Goal: Task Accomplishment & Management: Manage account settings

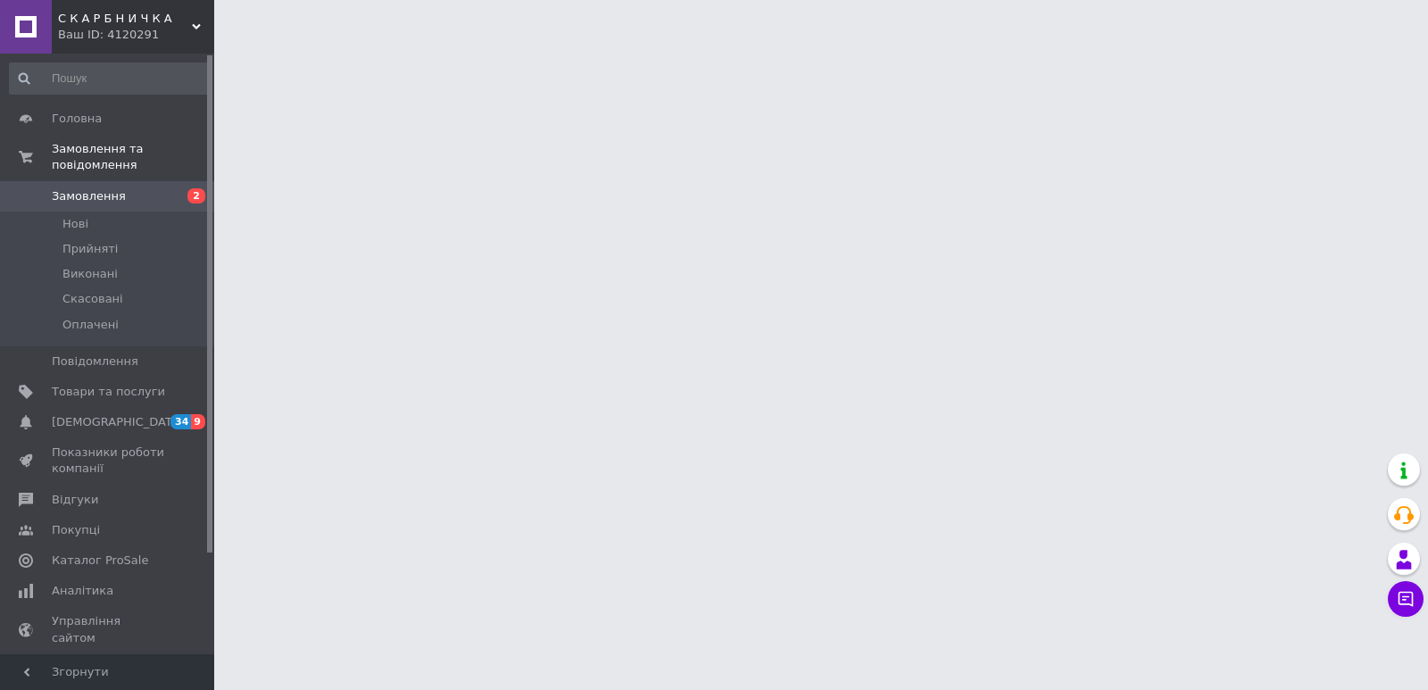
click at [93, 188] on span "Замовлення" at bounding box center [89, 196] width 74 height 16
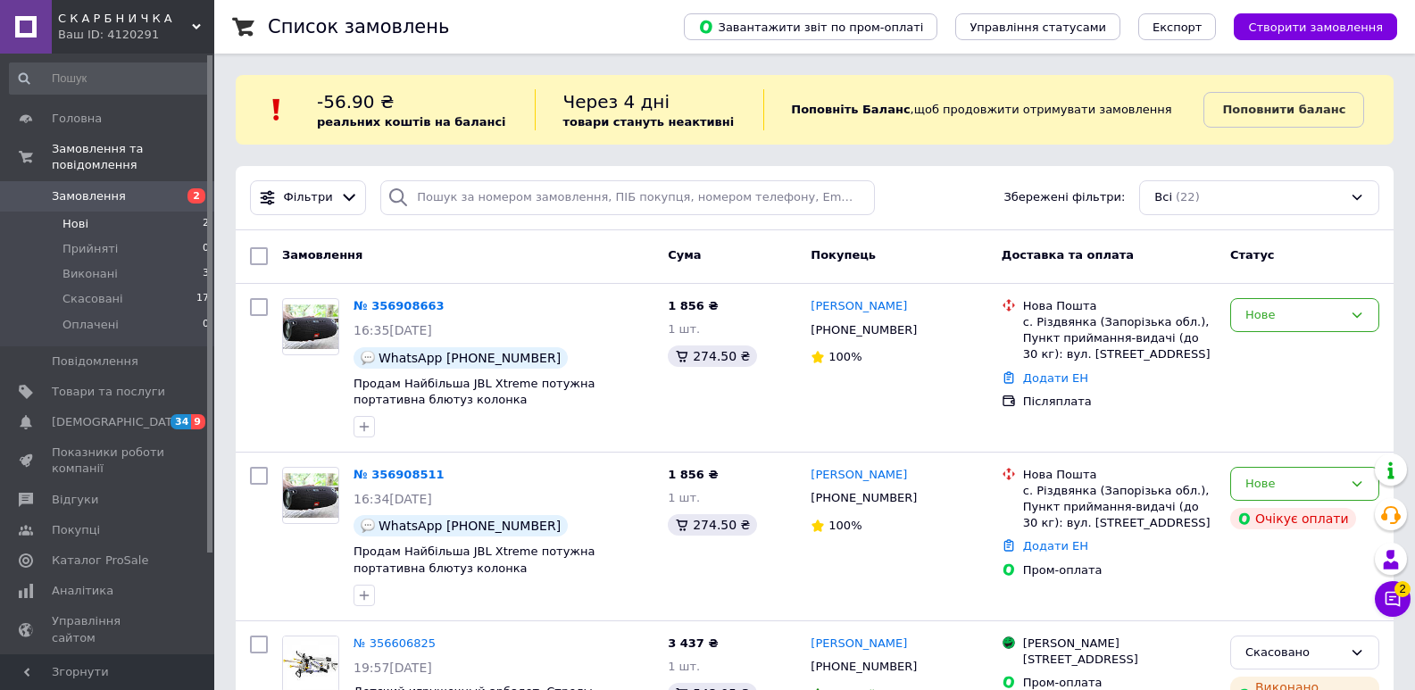
click at [90, 212] on li "Нові 2" at bounding box center [110, 224] width 220 height 25
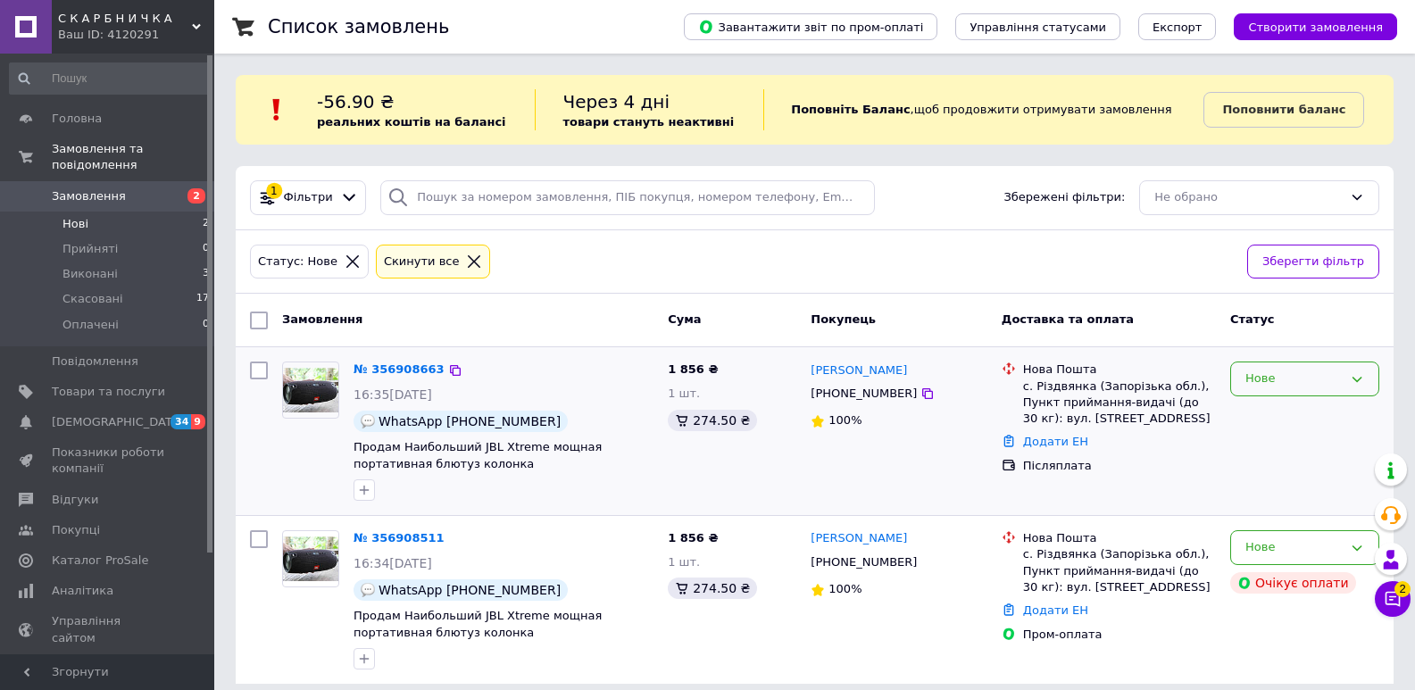
click at [1363, 377] on icon at bounding box center [1357, 379] width 14 height 14
click at [1255, 416] on li "Прийнято" at bounding box center [1304, 416] width 147 height 33
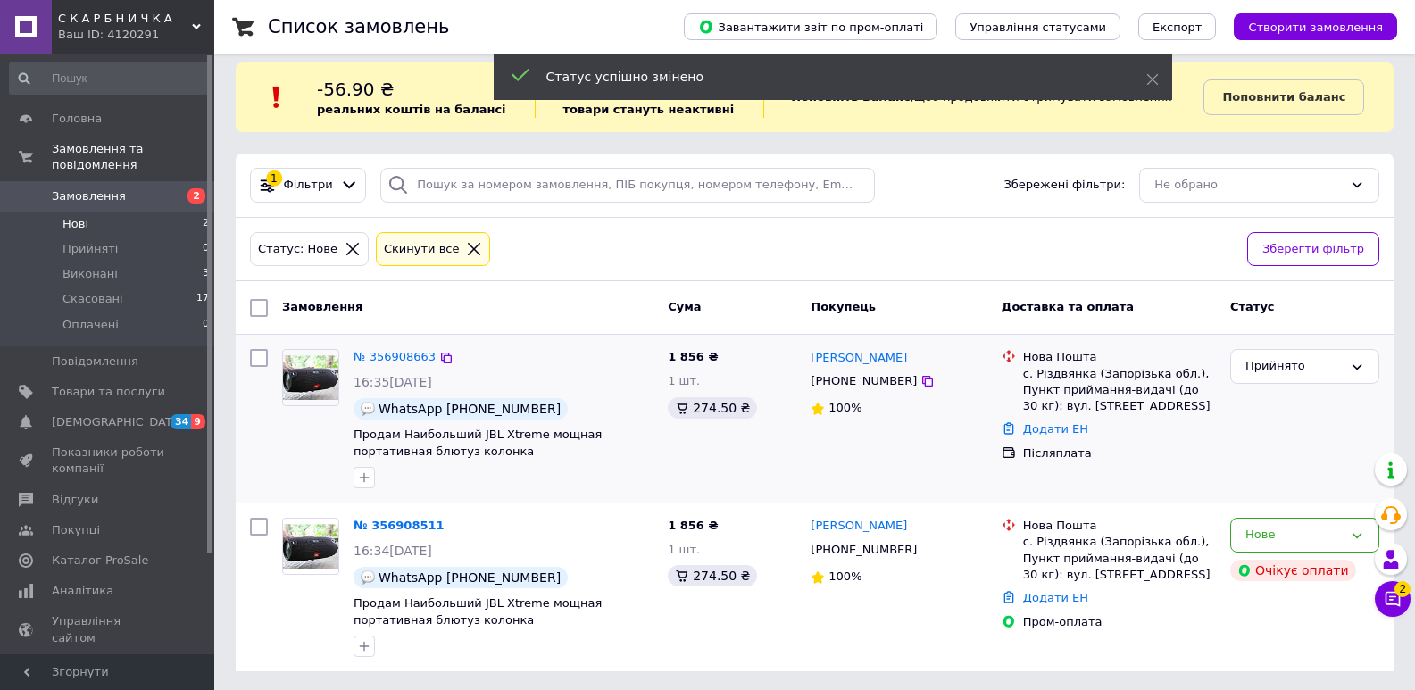
scroll to position [15, 0]
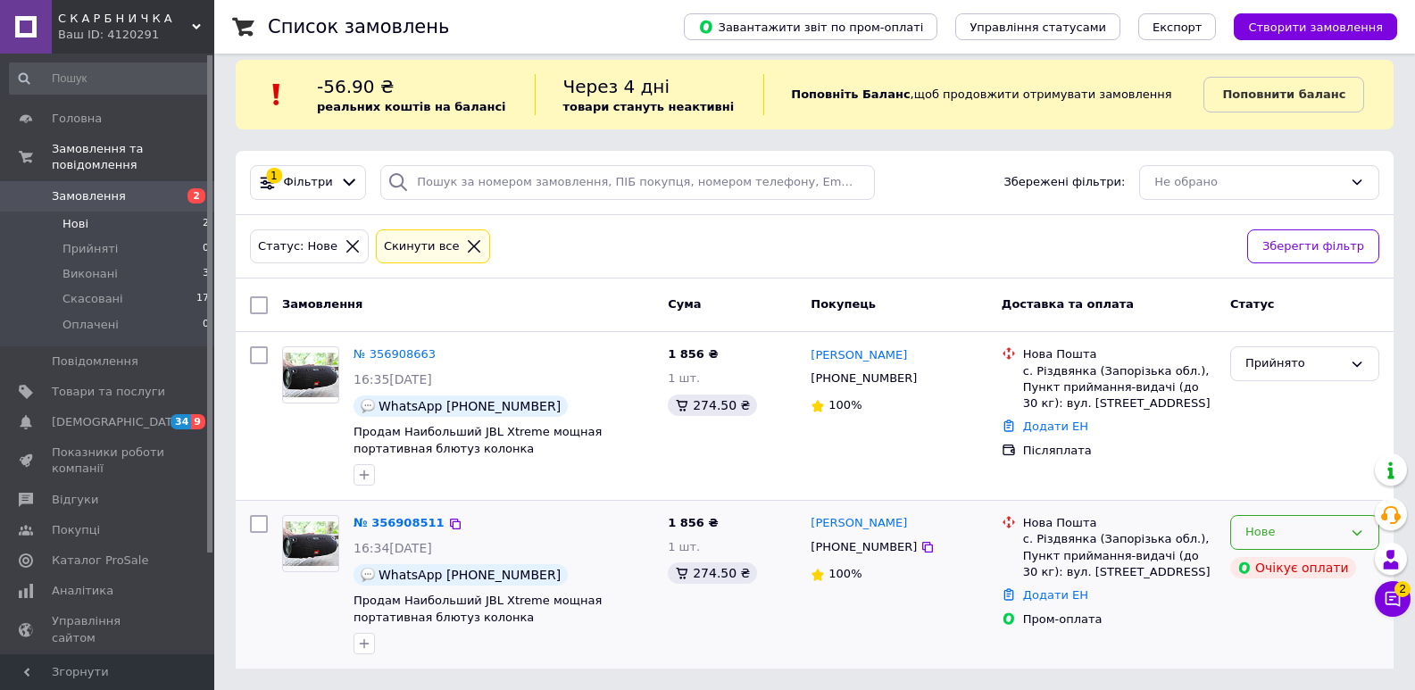
click at [1358, 536] on icon at bounding box center [1357, 533] width 14 height 14
click at [1261, 632] on li "Скасовано" at bounding box center [1304, 635] width 147 height 33
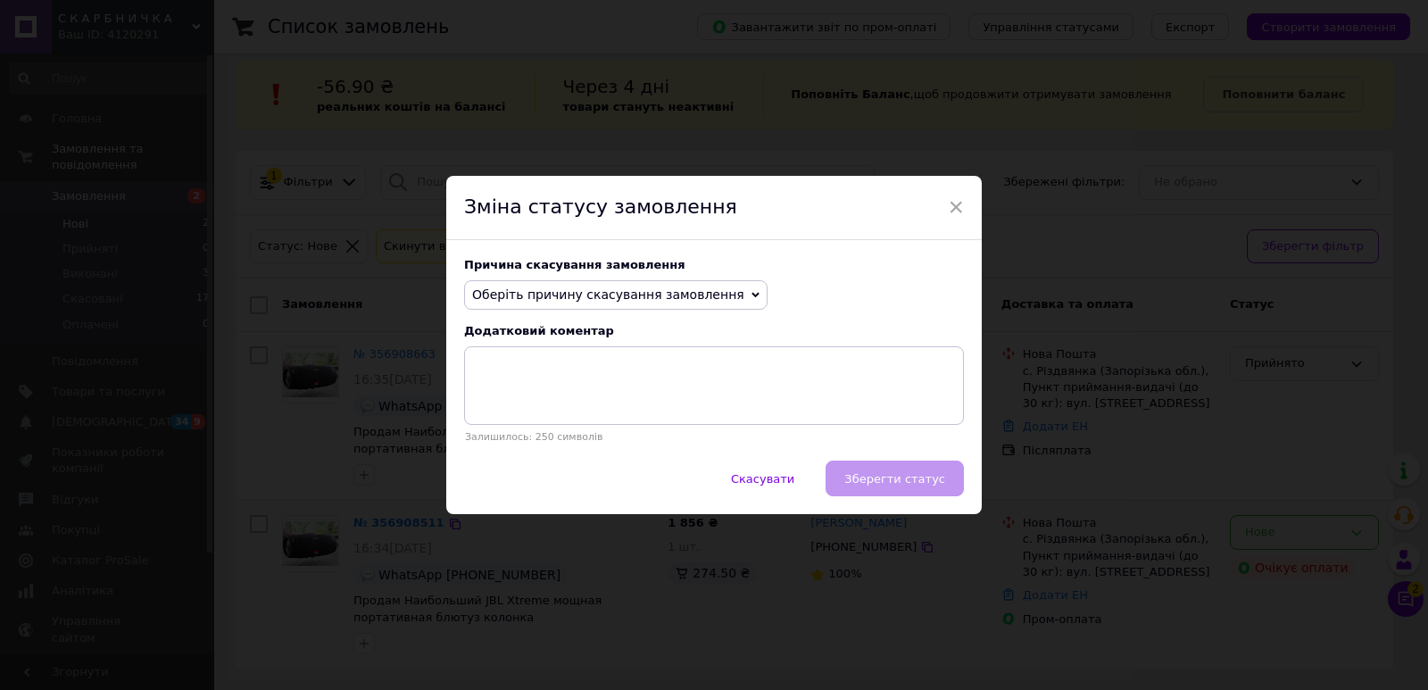
click at [752, 293] on icon at bounding box center [756, 295] width 8 height 8
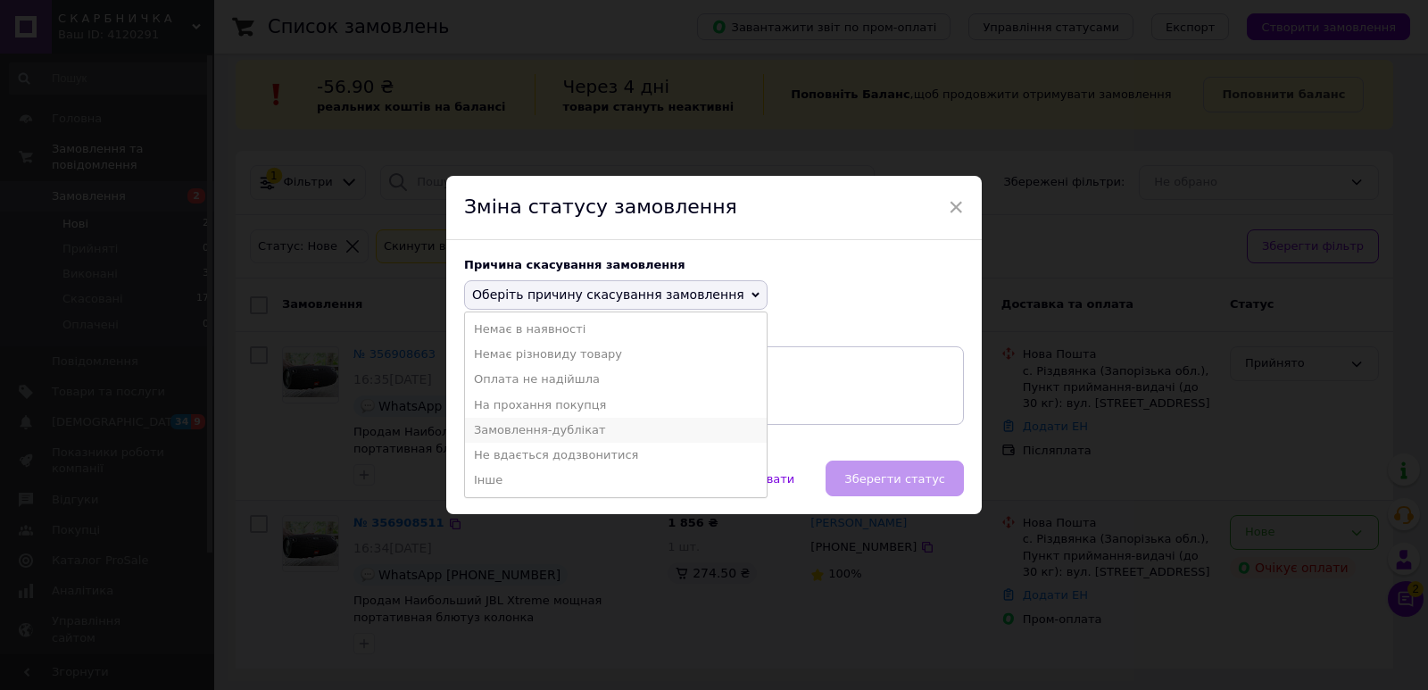
click at [531, 428] on li "Замовлення-дублікат" at bounding box center [616, 430] width 302 height 25
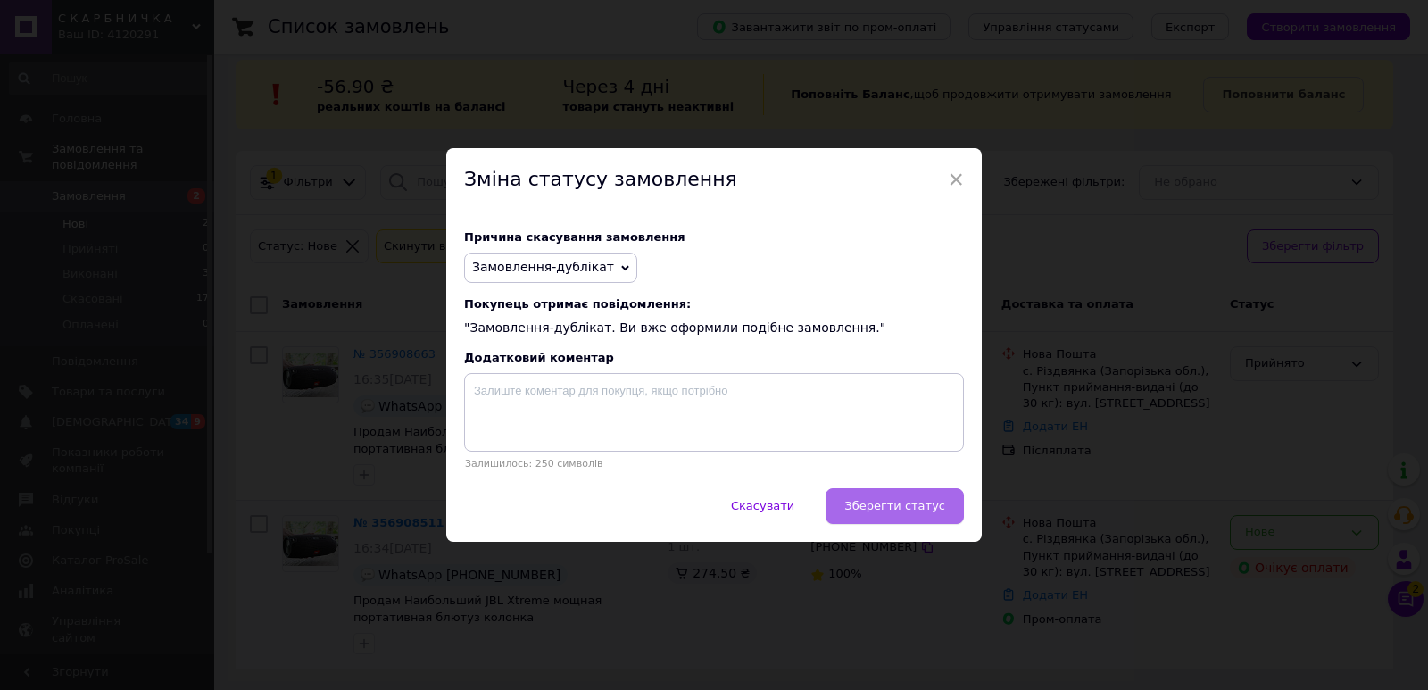
click at [883, 512] on span "Зберегти статус" at bounding box center [894, 505] width 101 height 13
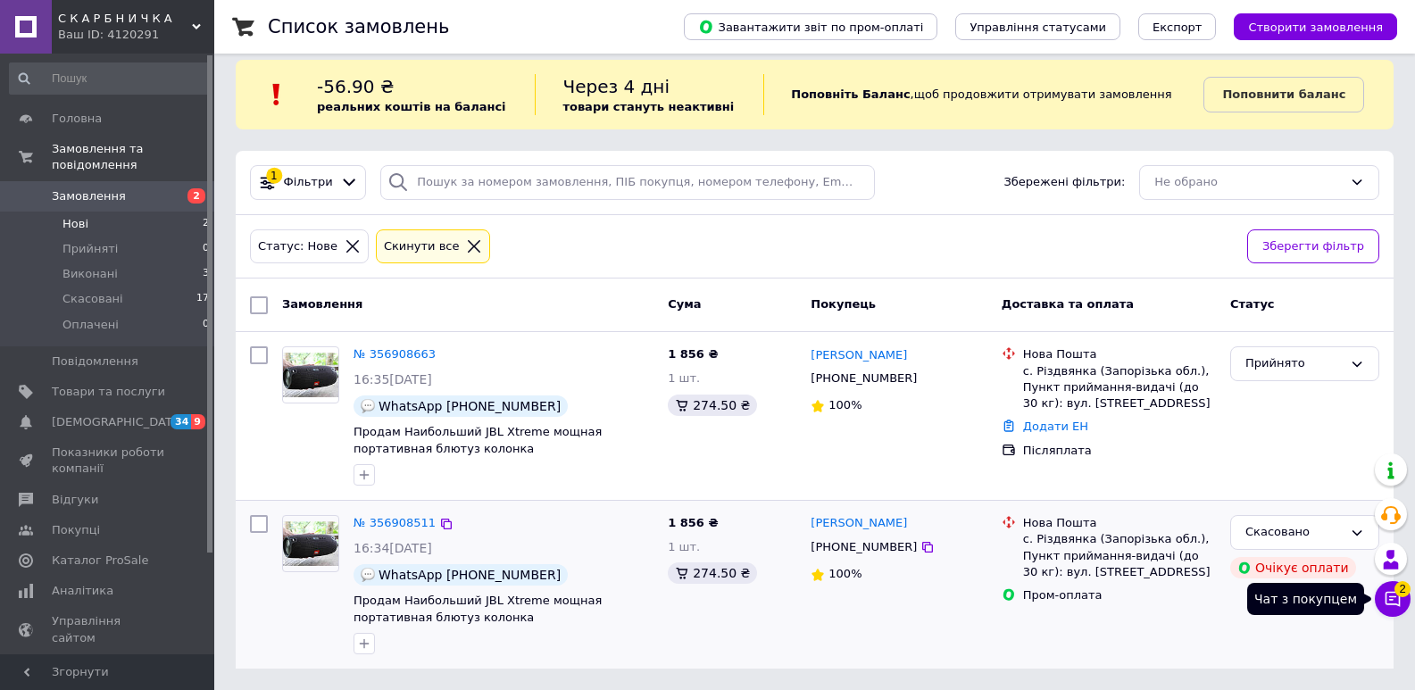
click at [1395, 602] on icon at bounding box center [1392, 599] width 18 height 18
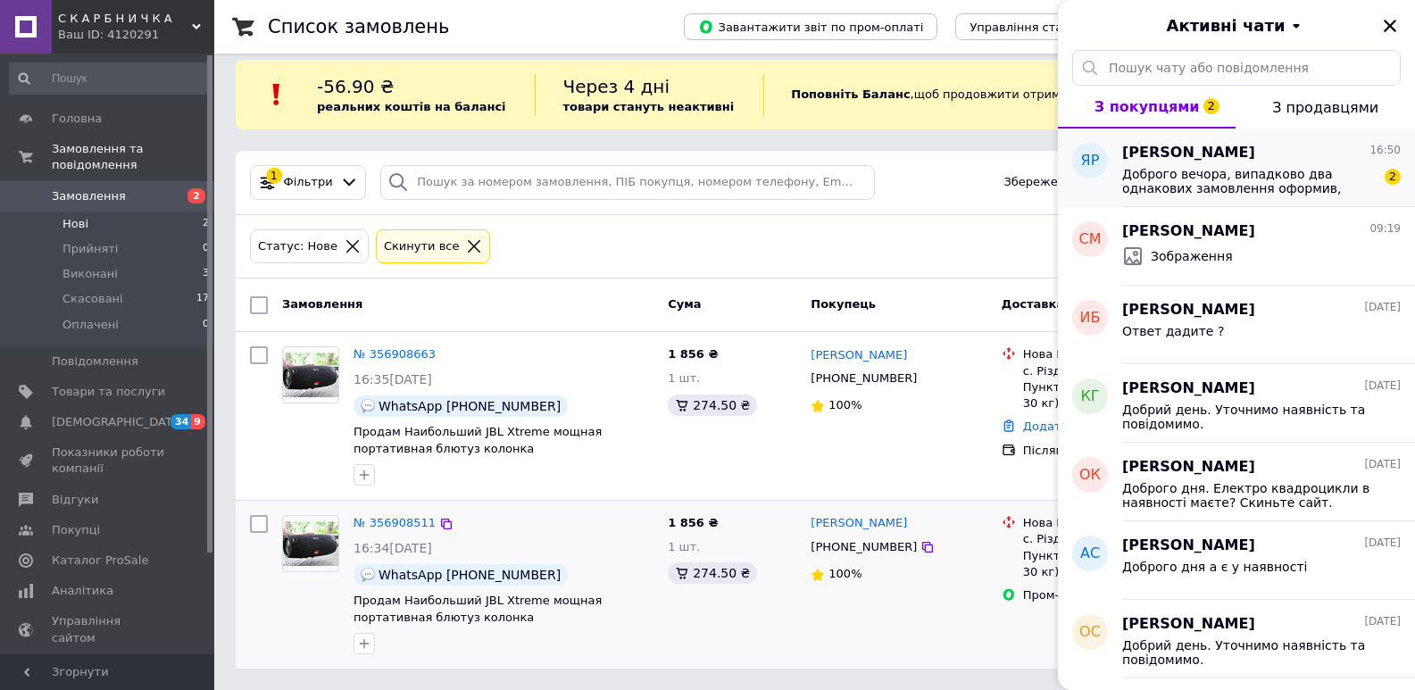
click at [1214, 170] on span "Доброго вечора, випадково два однакових замовлення оформив, можете одне скасува…" at bounding box center [1248, 181] width 253 height 29
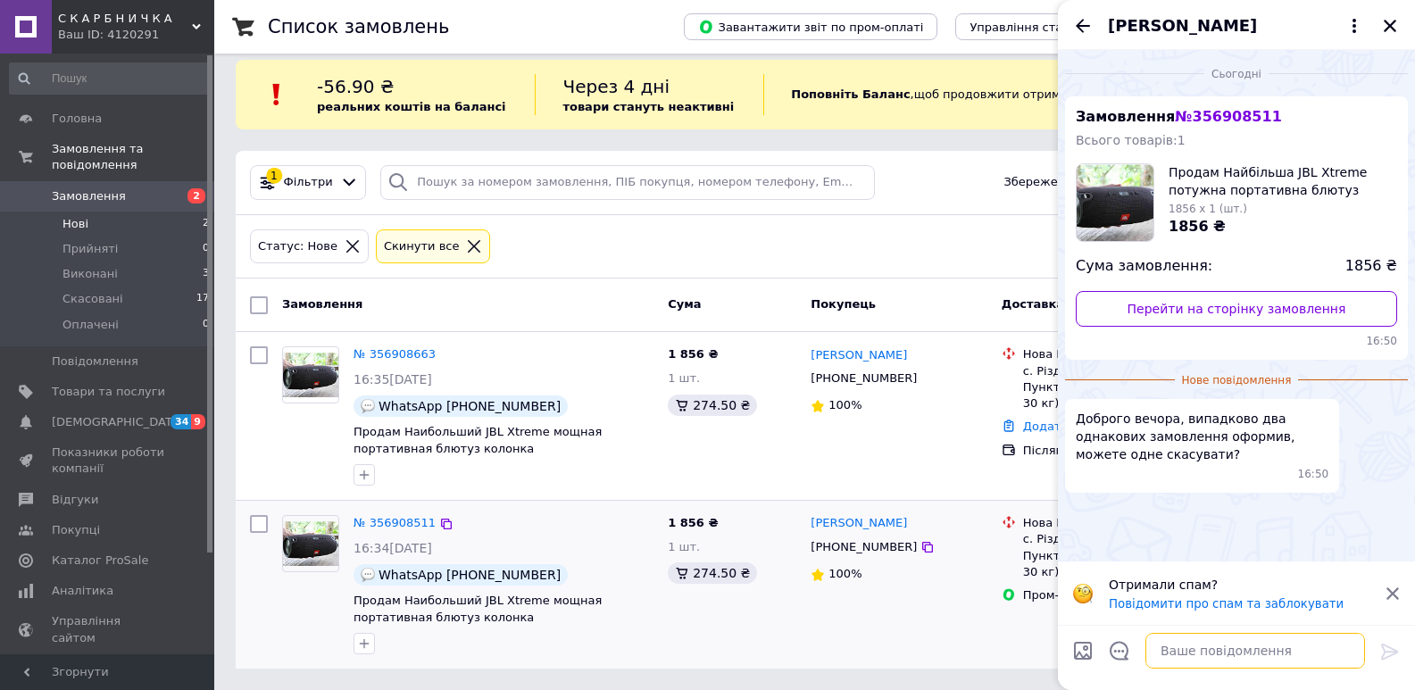
click at [1175, 659] on textarea at bounding box center [1255, 651] width 220 height 36
type textarea "Добрий день. [GEOGRAPHIC_DATA]. Скасували."
click at [1391, 648] on icon at bounding box center [1389, 652] width 17 height 16
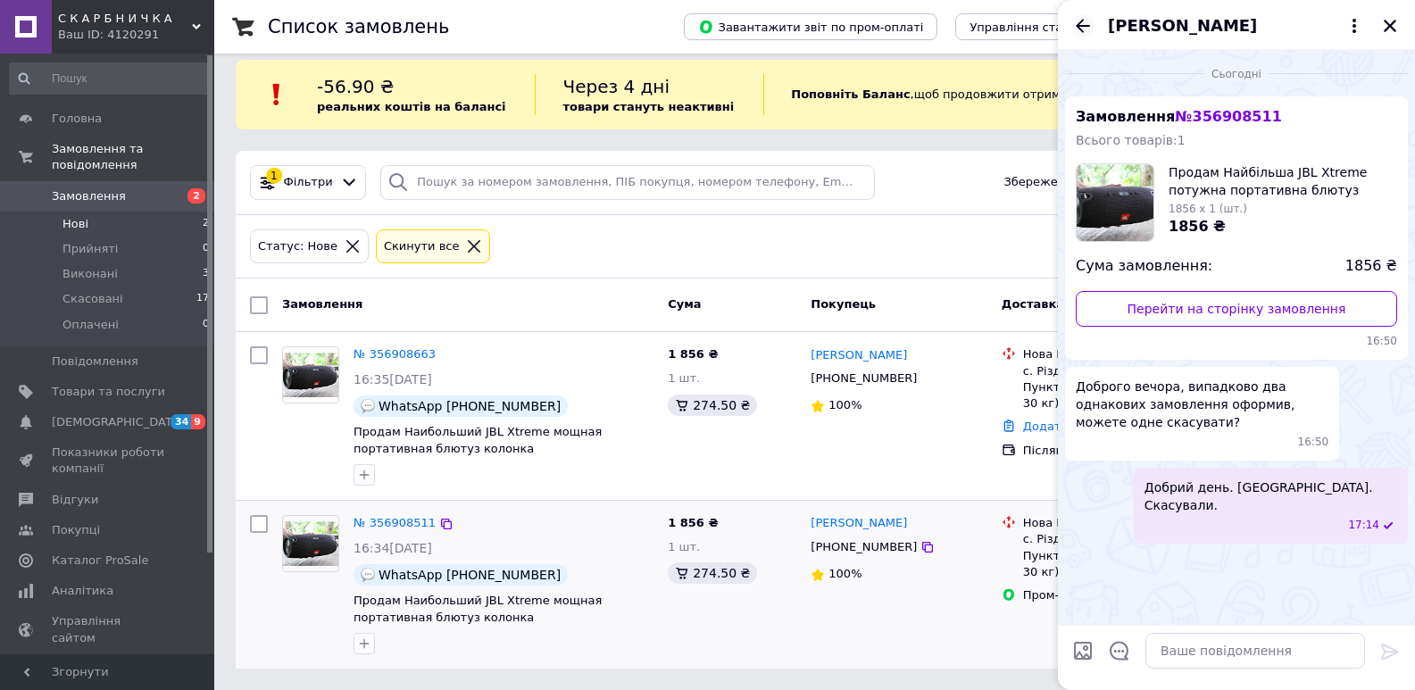
click at [1074, 23] on icon "Назад" at bounding box center [1082, 25] width 21 height 21
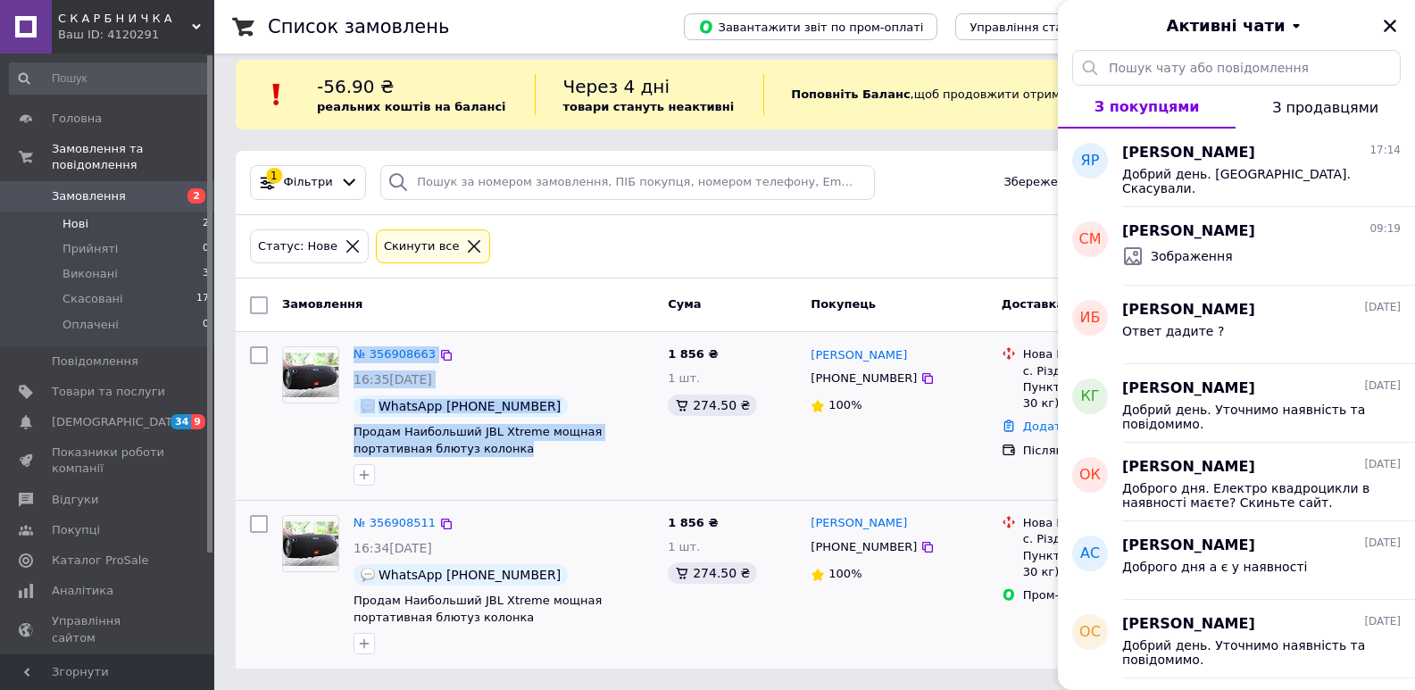
drag, startPoint x: 451, startPoint y: 450, endPoint x: 341, endPoint y: 436, distance: 110.7
click at [341, 436] on div "№ 356908663 16:35[DATE] WhatsApp 380954732092 Продам Наибольший JBL Xtreme мощн…" at bounding box center [468, 416] width 386 height 154
click at [383, 436] on span "Продам Наибольший JBL Xtreme мощная портативная блютуз колонка" at bounding box center [477, 440] width 248 height 30
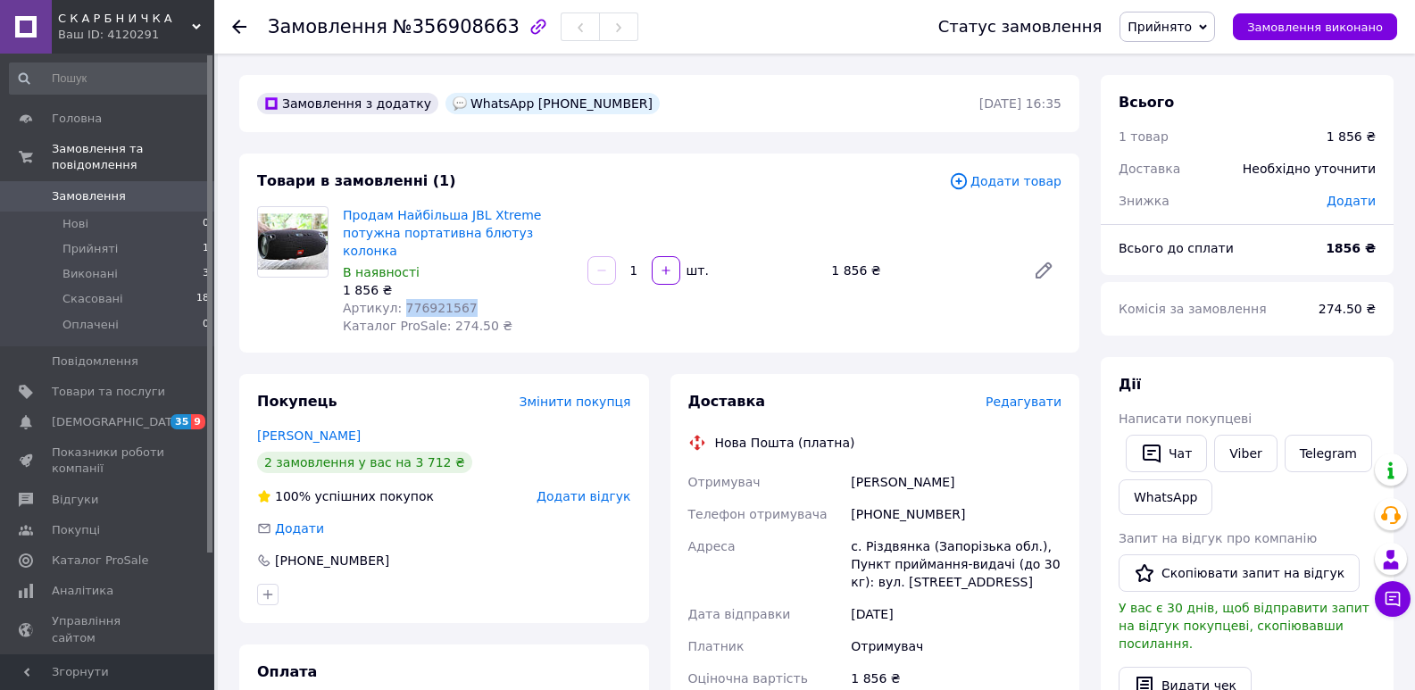
click at [501, 299] on div "Артикул: 776921567" at bounding box center [458, 308] width 230 height 18
click at [119, 384] on span "Товари та послуги" at bounding box center [108, 392] width 113 height 16
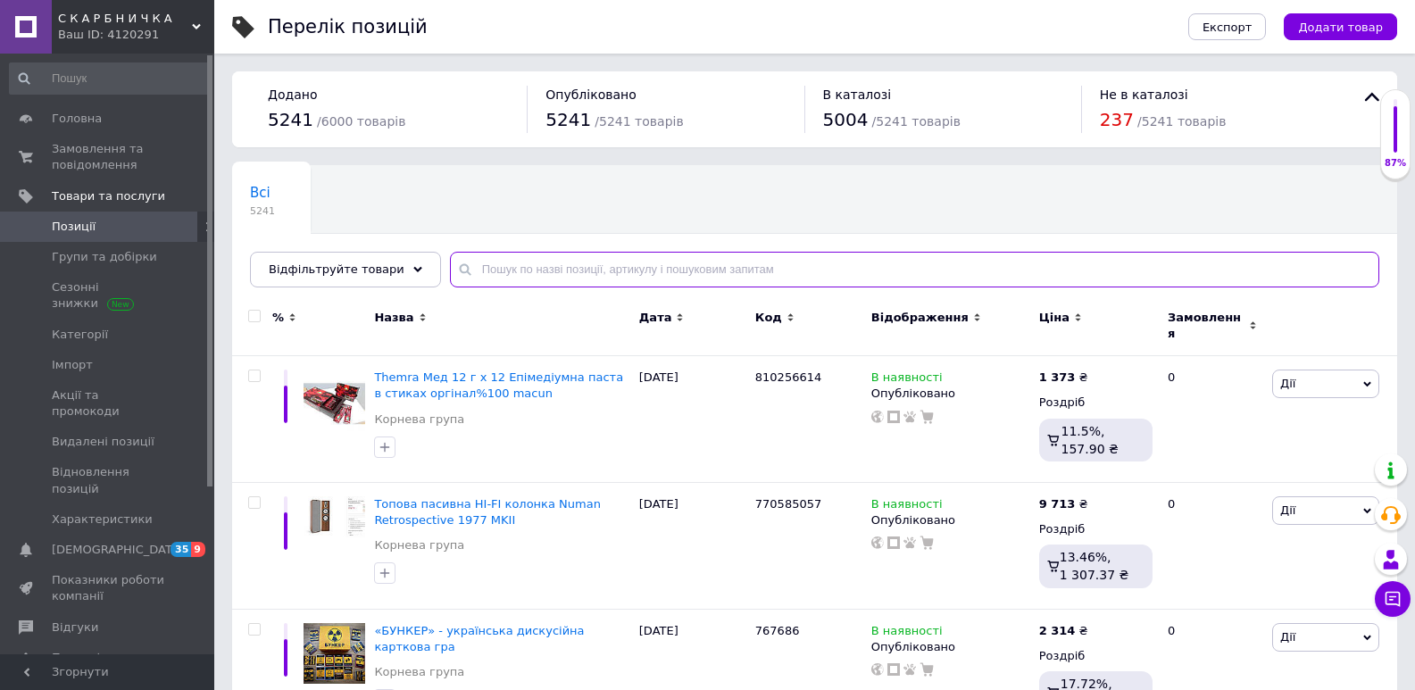
click at [472, 268] on input "text" at bounding box center [914, 270] width 929 height 36
paste input "776921567"
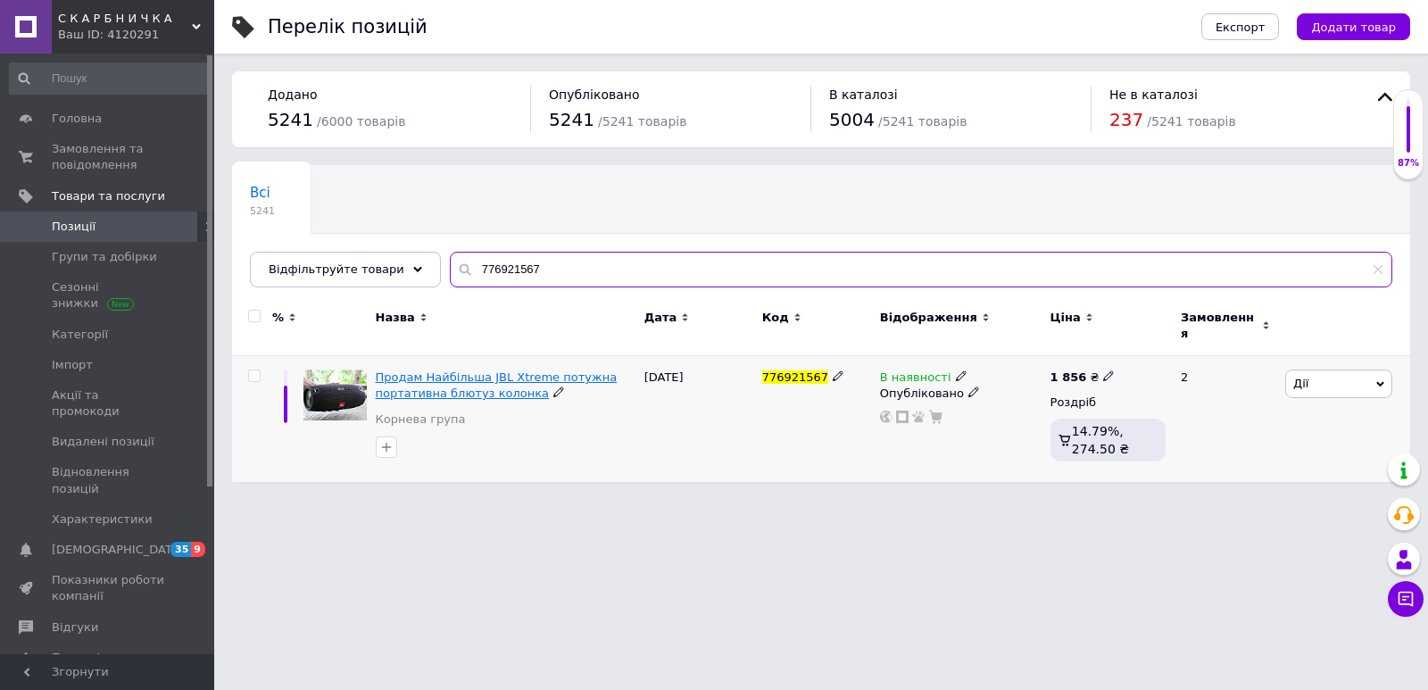
type input "776921567"
click at [486, 370] on span "Продам Найбільша JBL Xtreme потужна портативна блютуз колонка" at bounding box center [497, 384] width 242 height 29
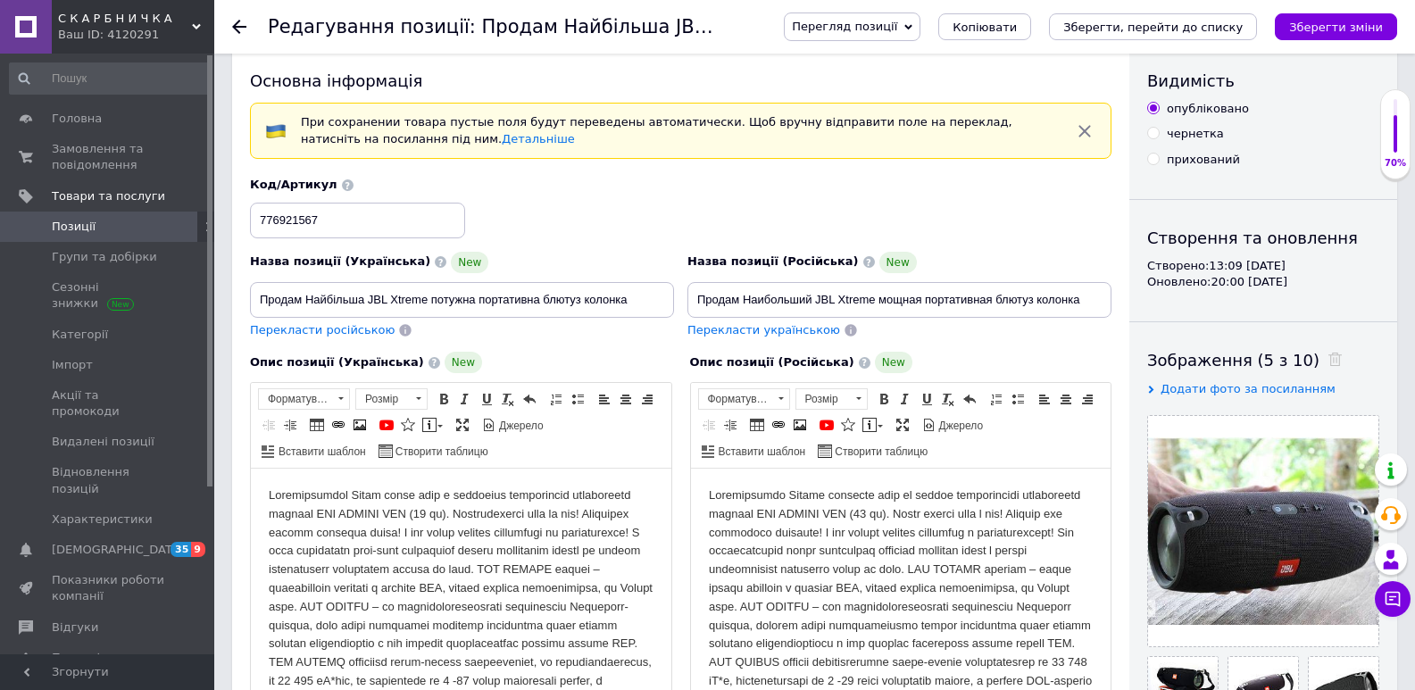
scroll to position [89, 0]
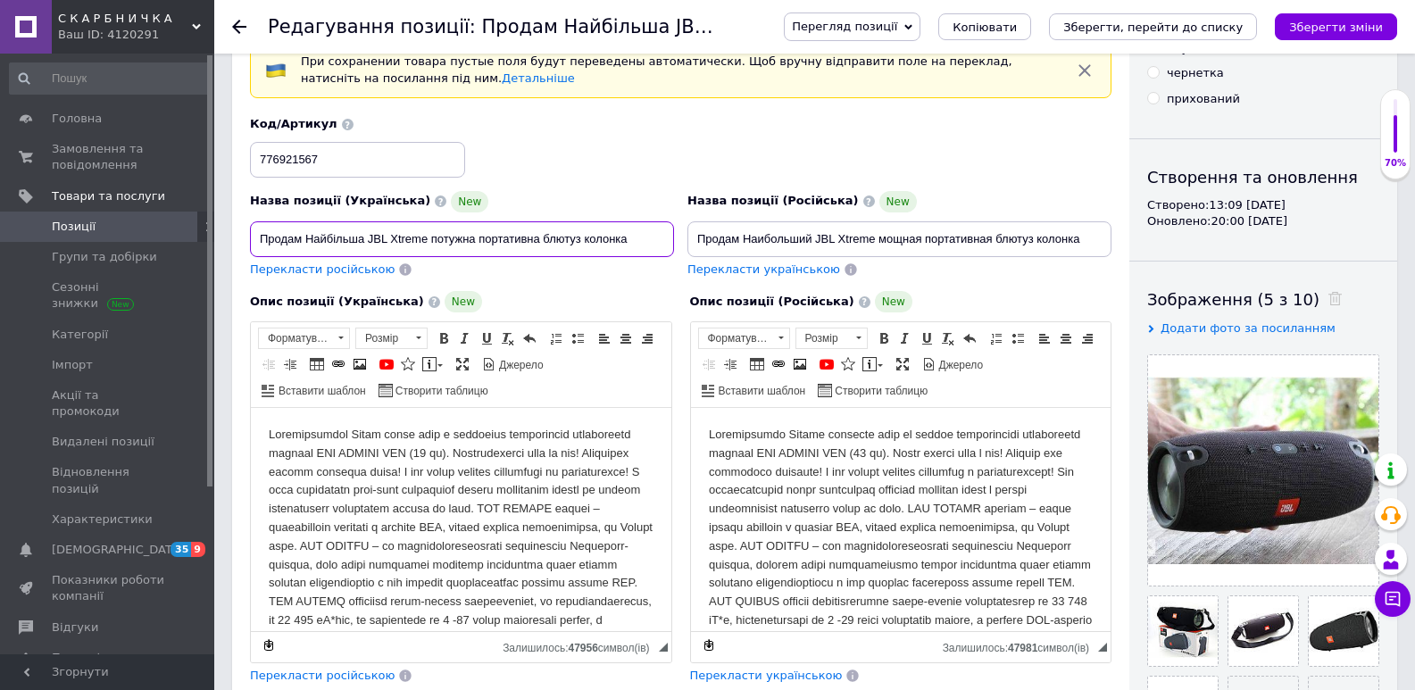
drag, startPoint x: 365, startPoint y: 237, endPoint x: 640, endPoint y: 245, distance: 275.0
click at [640, 245] on input "Продам Найбільша JBL Xtreme потужна портативна блютуз колонка" at bounding box center [462, 239] width 424 height 36
drag, startPoint x: 256, startPoint y: 237, endPoint x: 680, endPoint y: 242, distance: 424.0
click at [680, 242] on div "Назва позиції (Українська) New Продам Найбільша JBL Xtreme потужна портативна б…" at bounding box center [681, 197] width 875 height 175
click at [681, 242] on div "Назва позиції (Російська) New Продам Наибольший JBL Xtreme мощная портативная б…" at bounding box center [899, 234] width 437 height 101
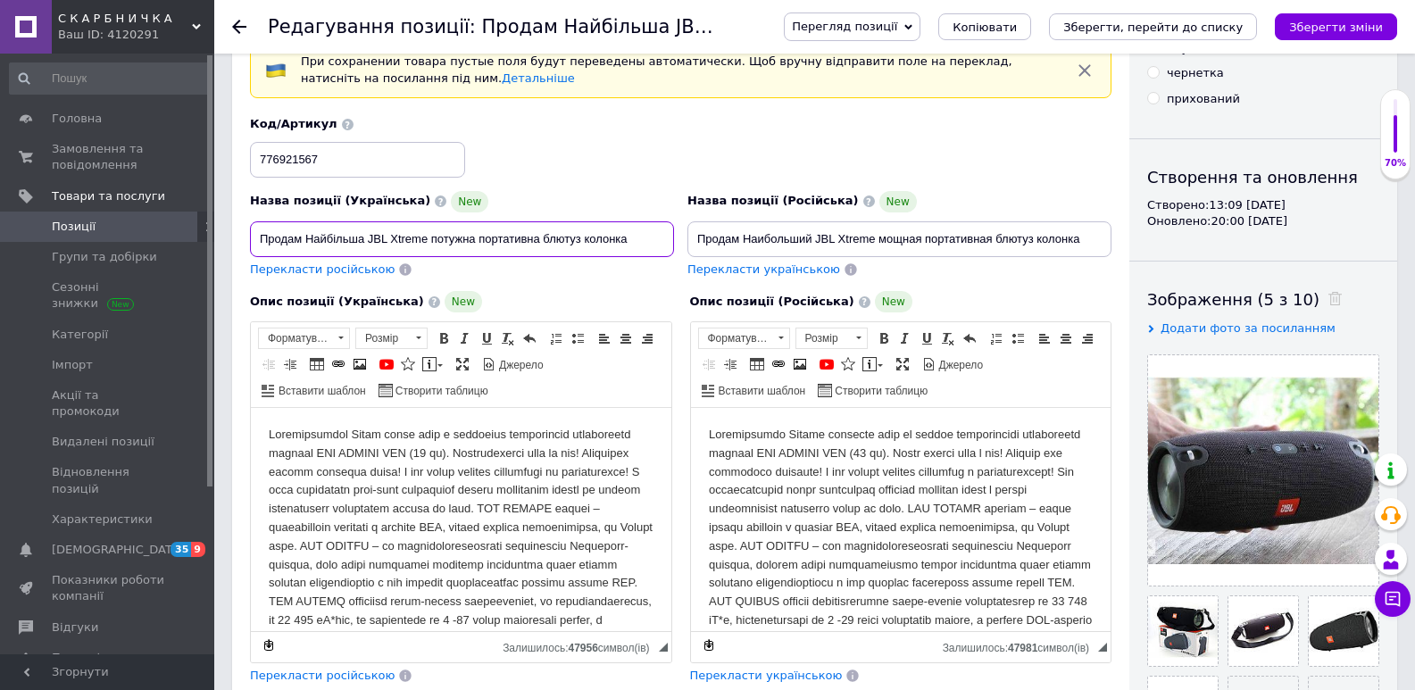
drag, startPoint x: 655, startPoint y: 238, endPoint x: 162, endPoint y: 231, distance: 493.6
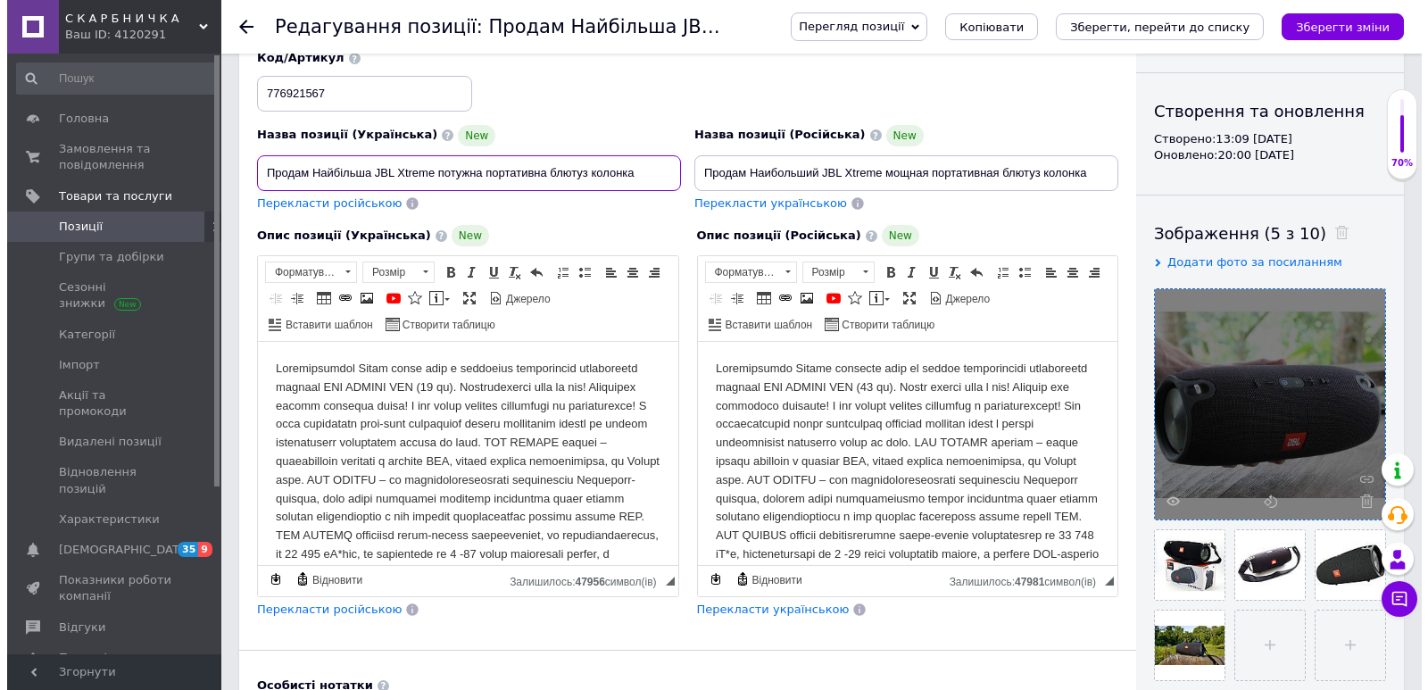
scroll to position [179, 0]
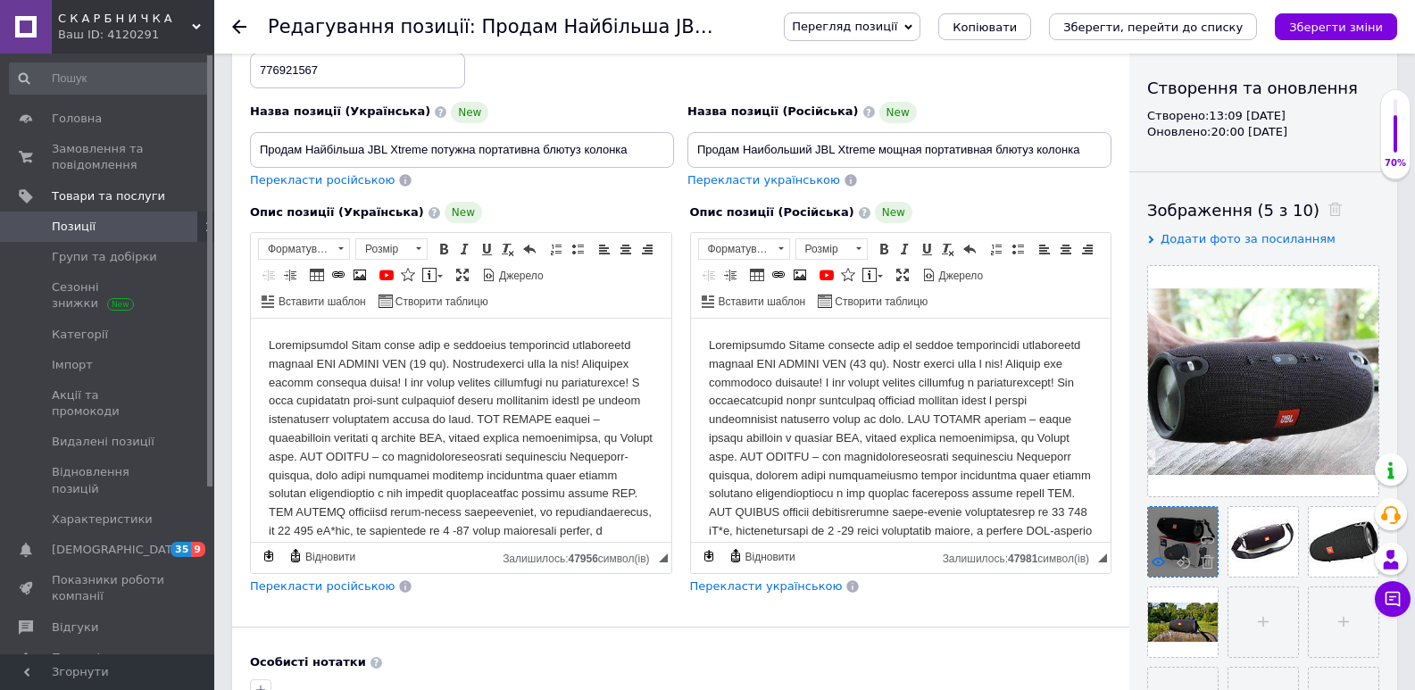
click at [1162, 560] on use at bounding box center [1157, 561] width 13 height 9
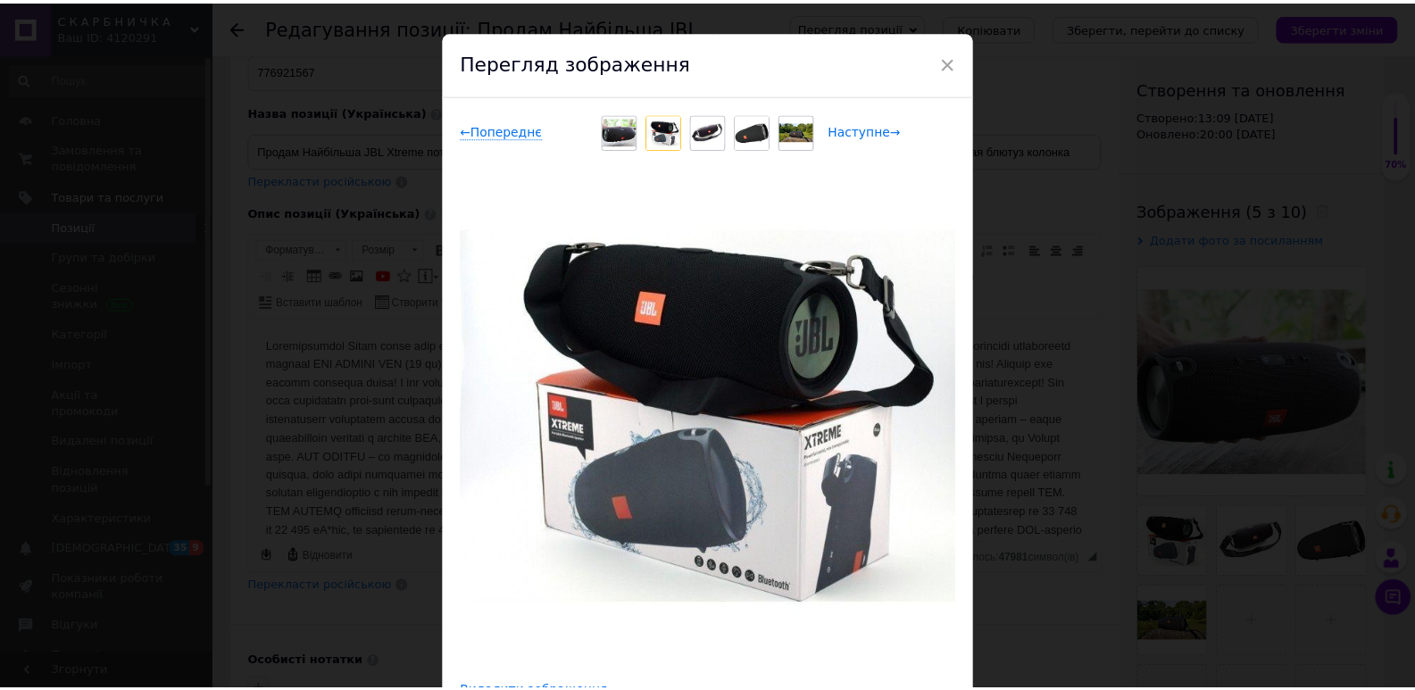
scroll to position [0, 0]
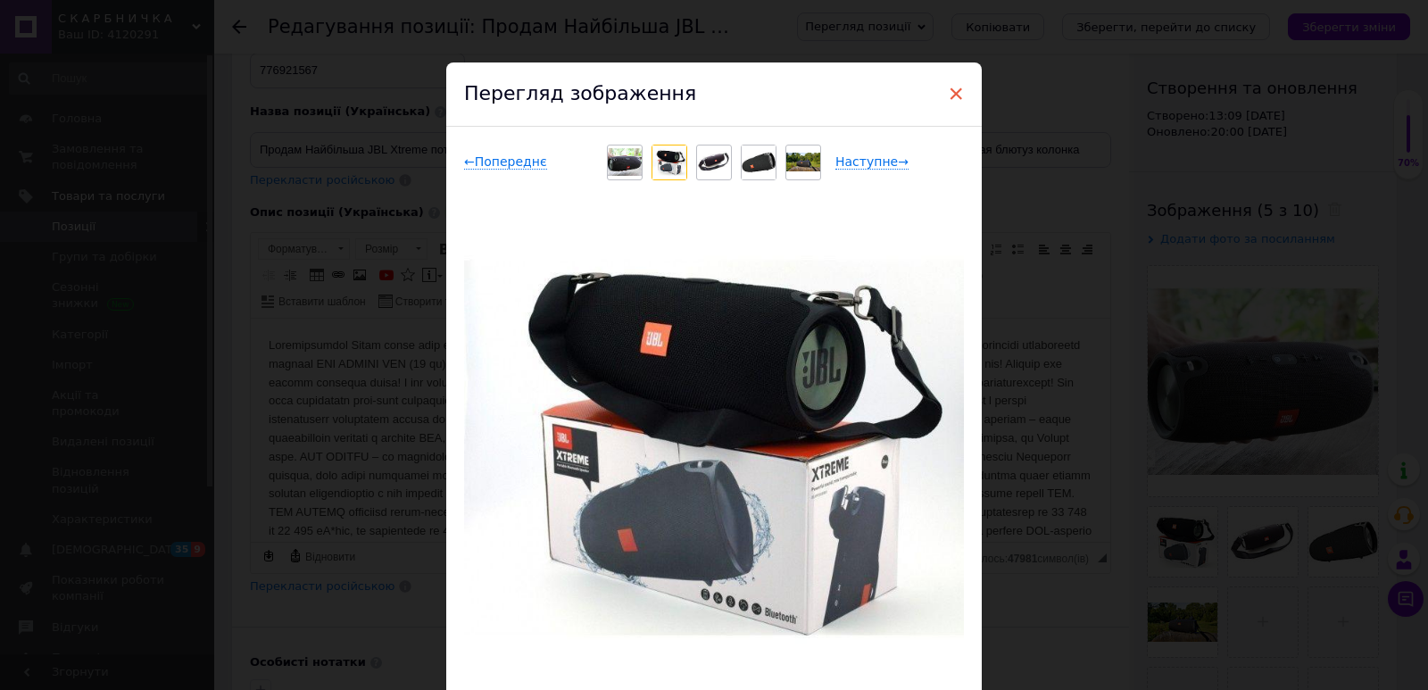
click at [950, 95] on span "×" at bounding box center [956, 94] width 16 height 30
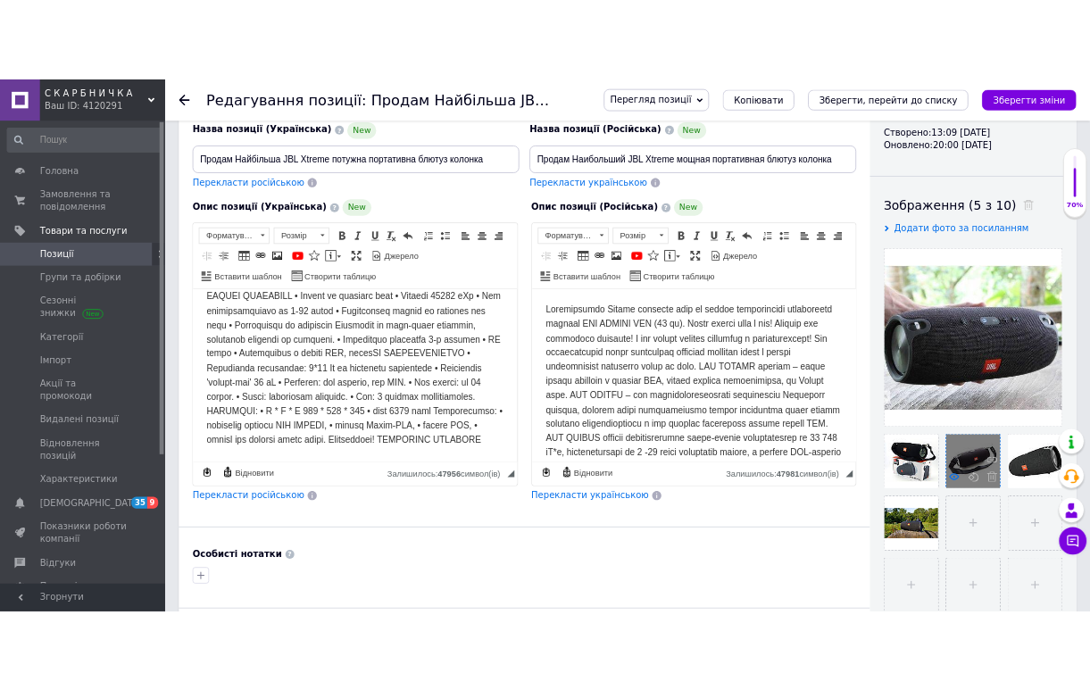
scroll to position [268, 0]
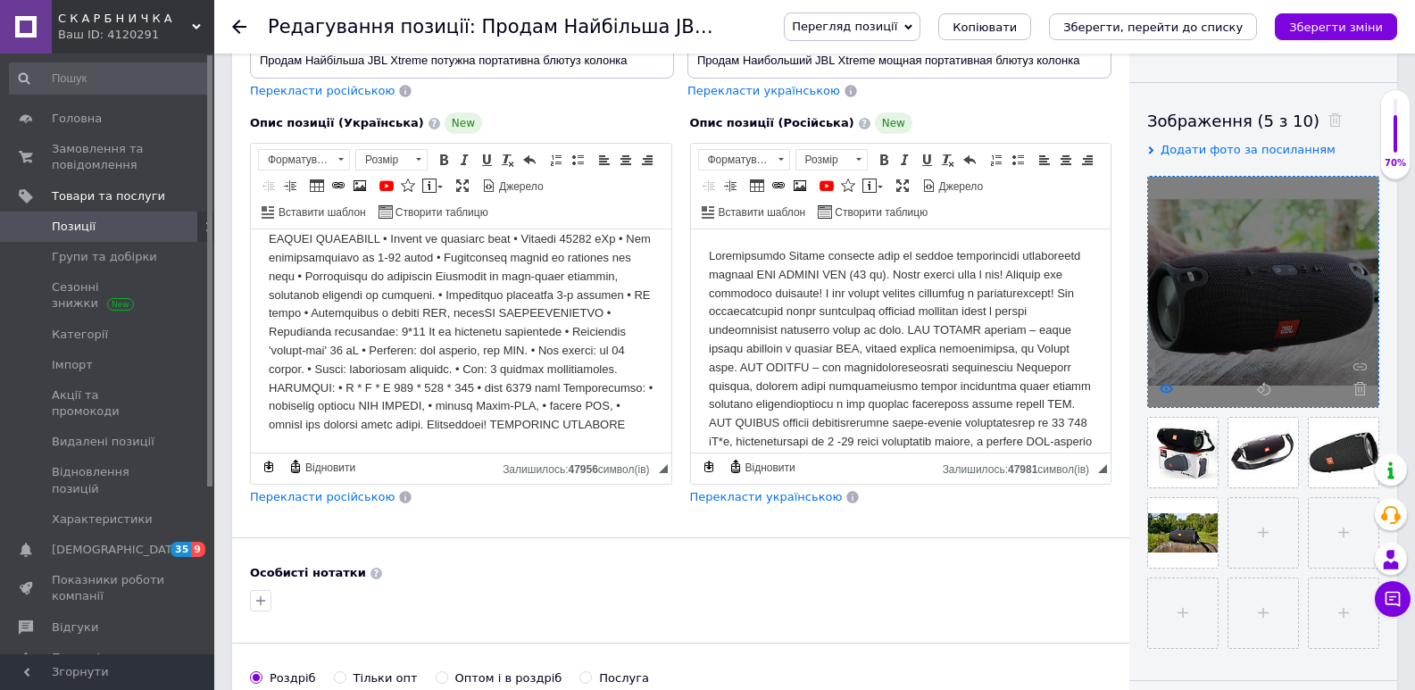
click at [1165, 391] on icon at bounding box center [1165, 388] width 13 height 13
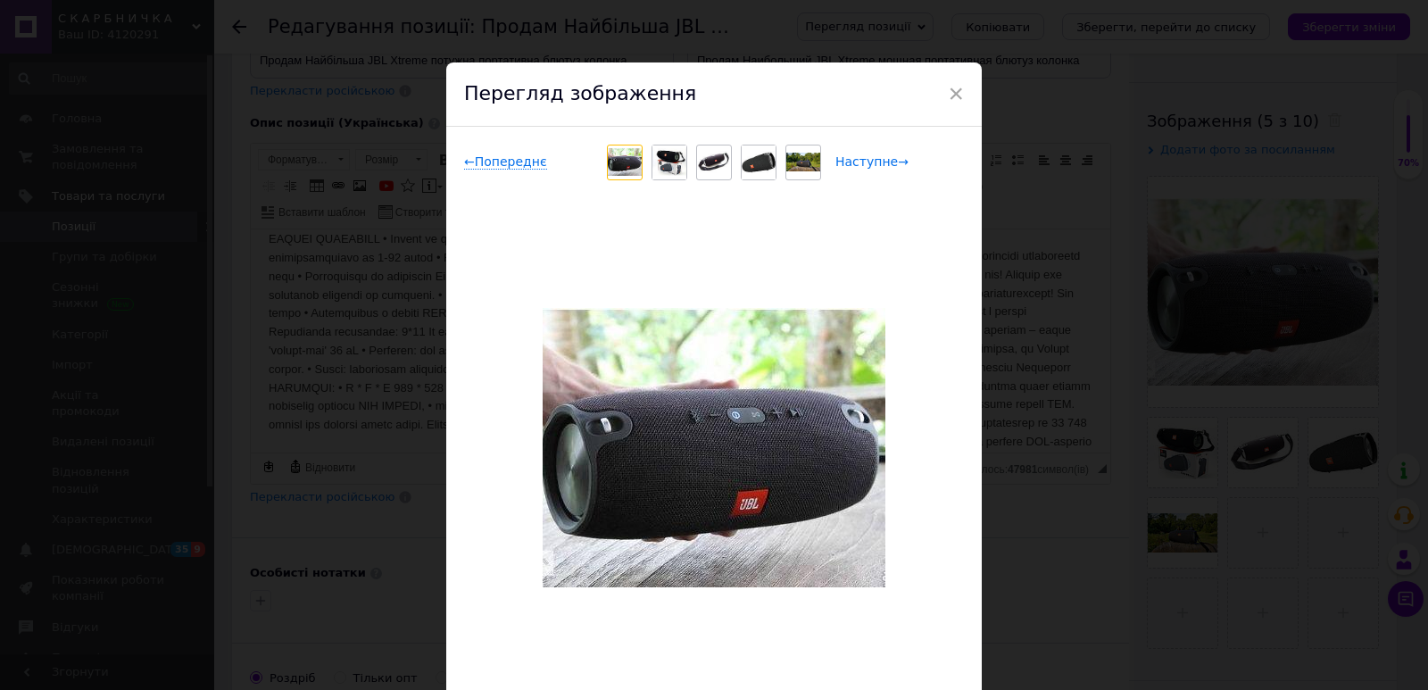
click at [843, 163] on span "Наступне →" at bounding box center [871, 161] width 73 height 15
